Goal: Find contact information: Find contact information

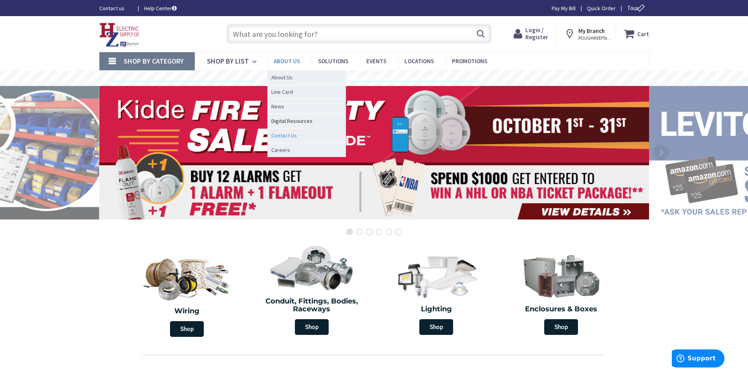
click at [292, 135] on span "Contact Us" at bounding box center [284, 136] width 26 height 8
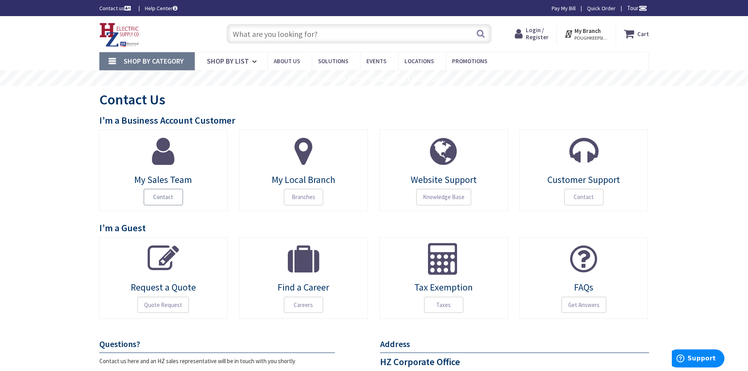
click at [150, 194] on span "Contact" at bounding box center [163, 197] width 39 height 16
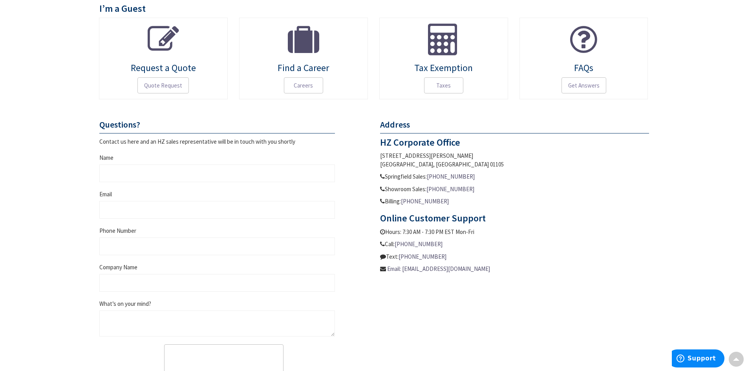
scroll to position [353, 0]
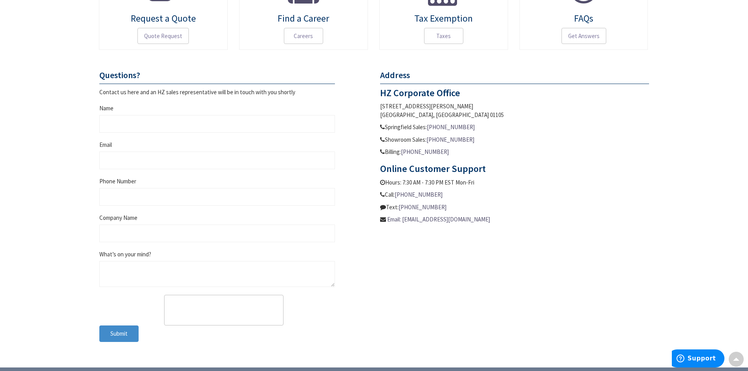
click at [484, 218] on link "Email: customersupport@hzelectric.com" at bounding box center [438, 219] width 103 height 8
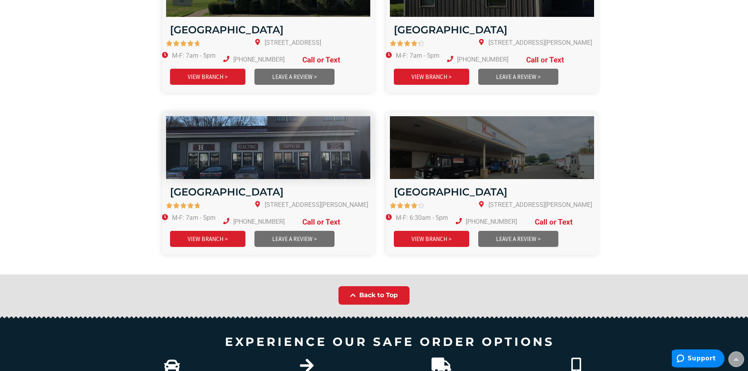
scroll to position [864, 0]
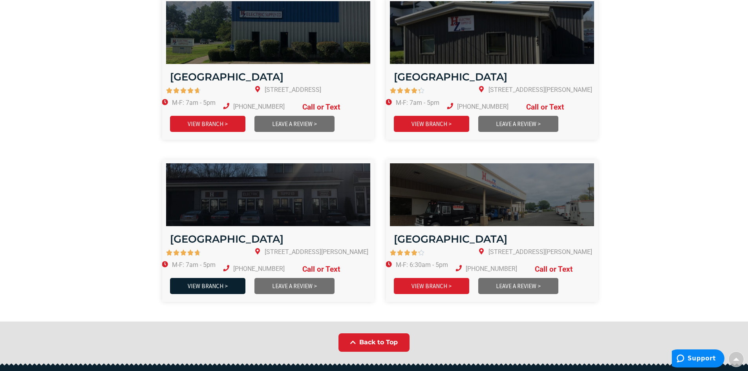
click at [221, 278] on link "VIEW BRANCH >" at bounding box center [207, 286] width 75 height 16
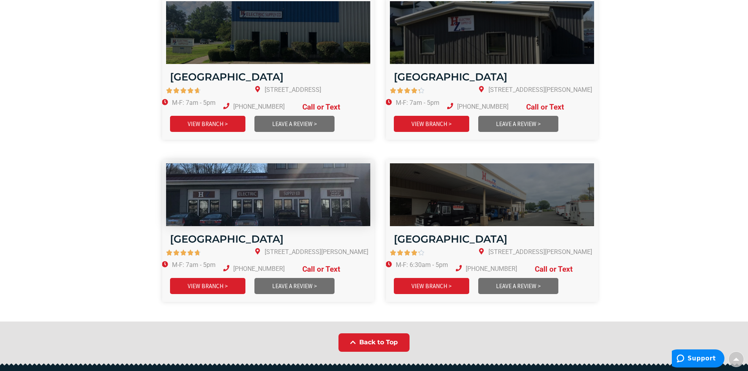
click at [242, 169] on img at bounding box center [268, 194] width 245 height 75
click at [231, 196] on img at bounding box center [268, 194] width 245 height 75
